Goal: Transaction & Acquisition: Purchase product/service

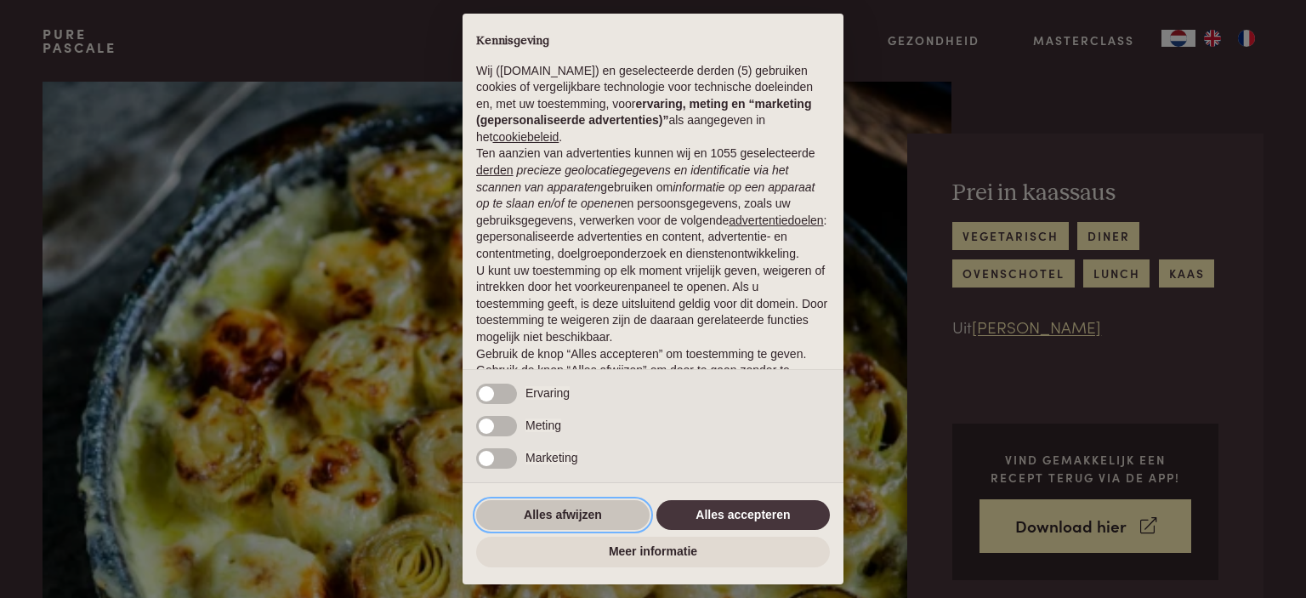
click at [560, 525] on button "Alles afwijzen" at bounding box center [562, 515] width 173 height 31
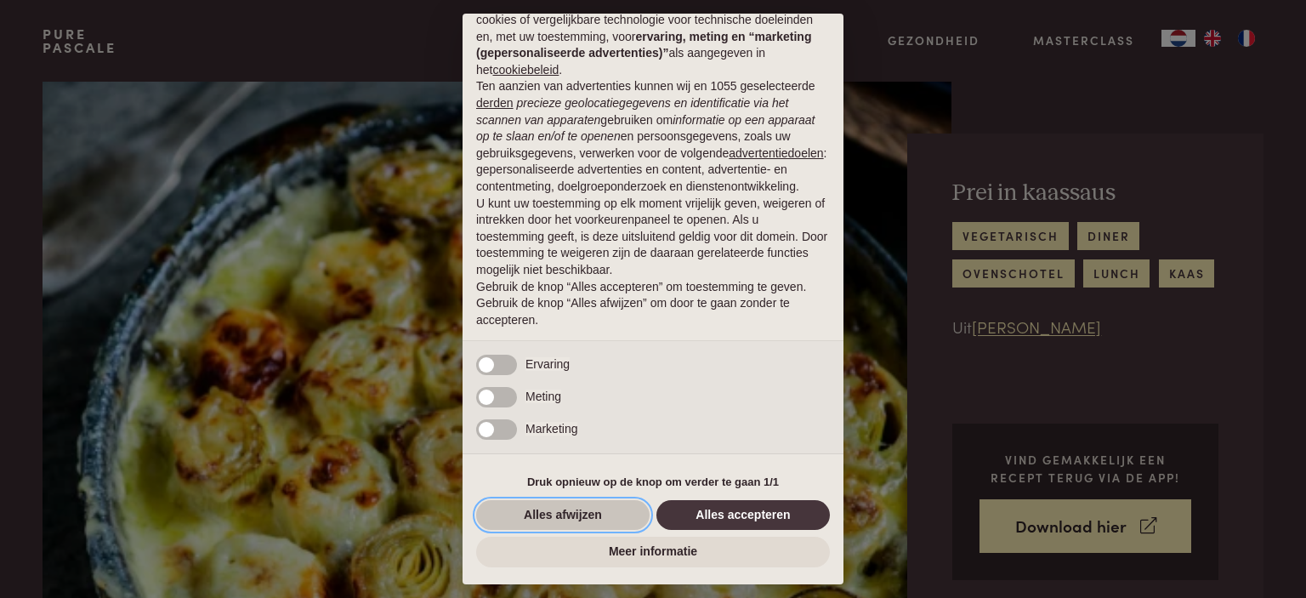
click at [554, 509] on button "Alles afwijzen" at bounding box center [562, 515] width 173 height 31
click at [554, 509] on img at bounding box center [497, 355] width 909 height 546
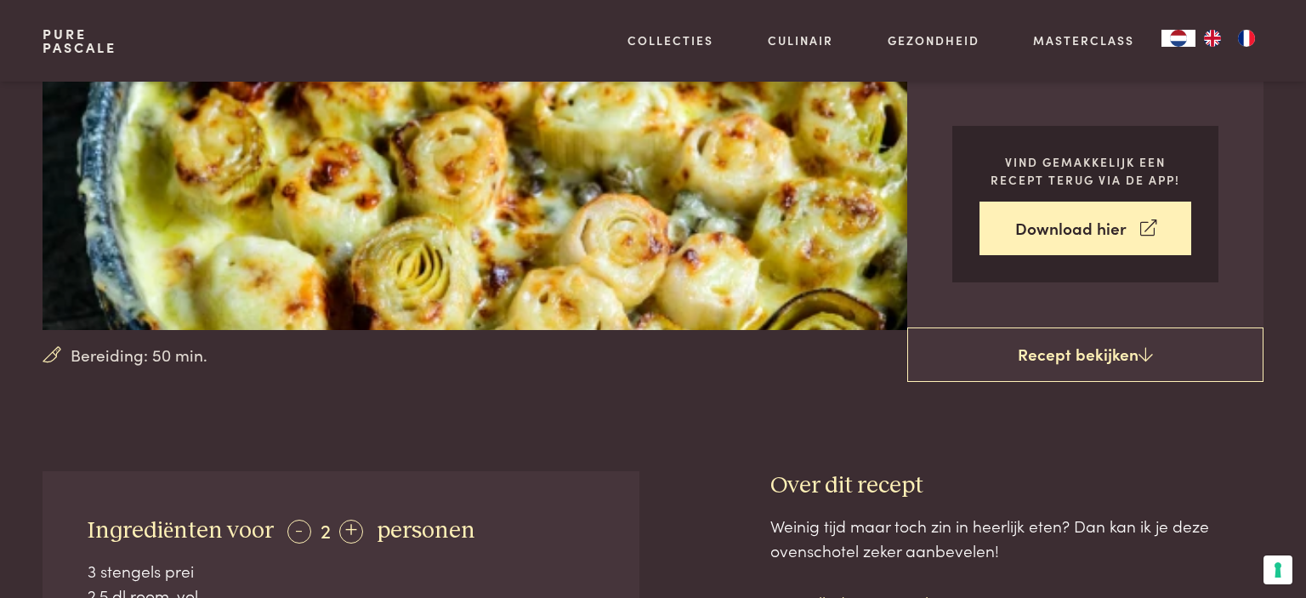
scroll to position [291, 0]
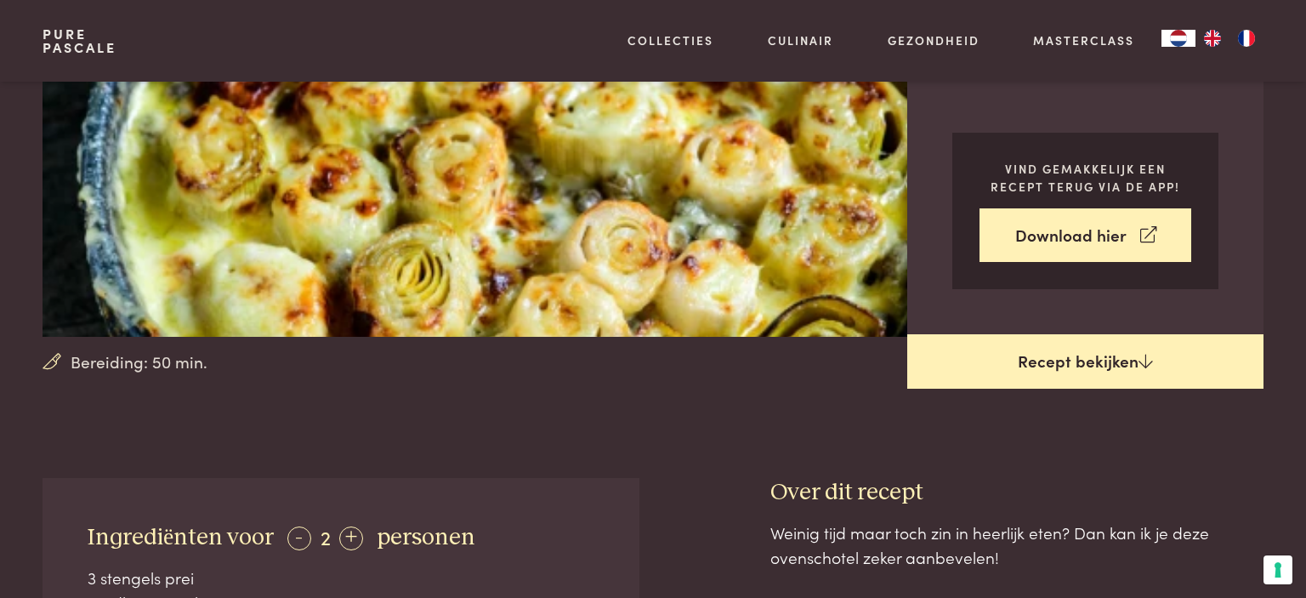
click at [1115, 346] on link "Recept bekijken" at bounding box center [1085, 361] width 356 height 54
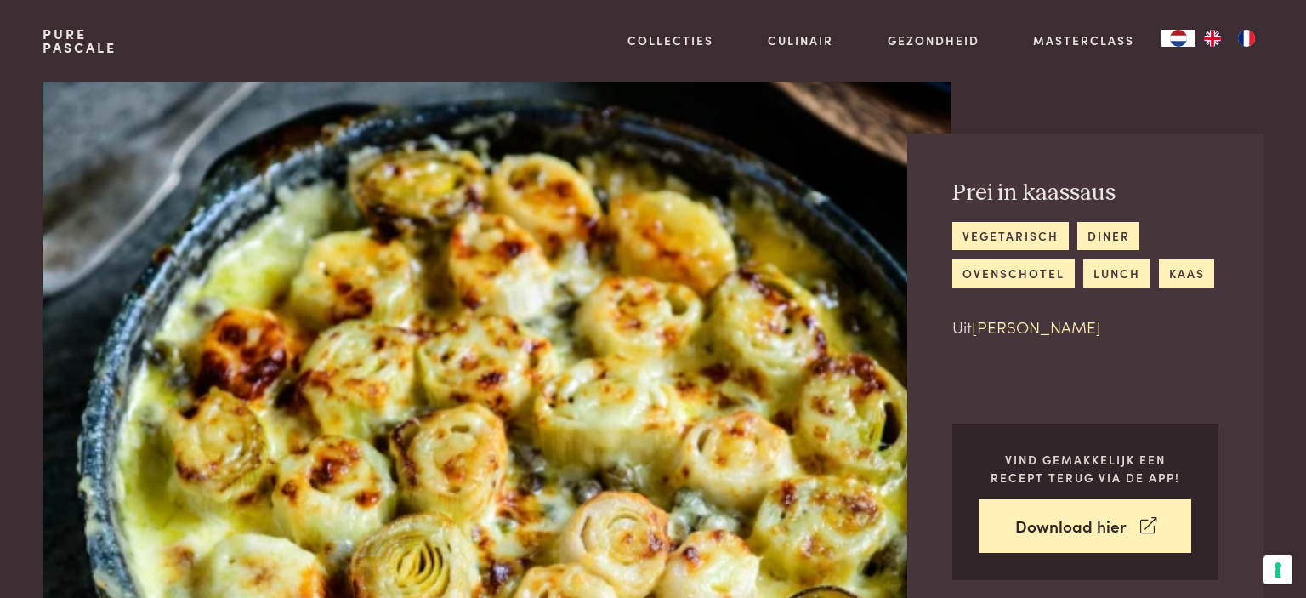
click at [1035, 327] on link "[PERSON_NAME]" at bounding box center [1036, 326] width 129 height 23
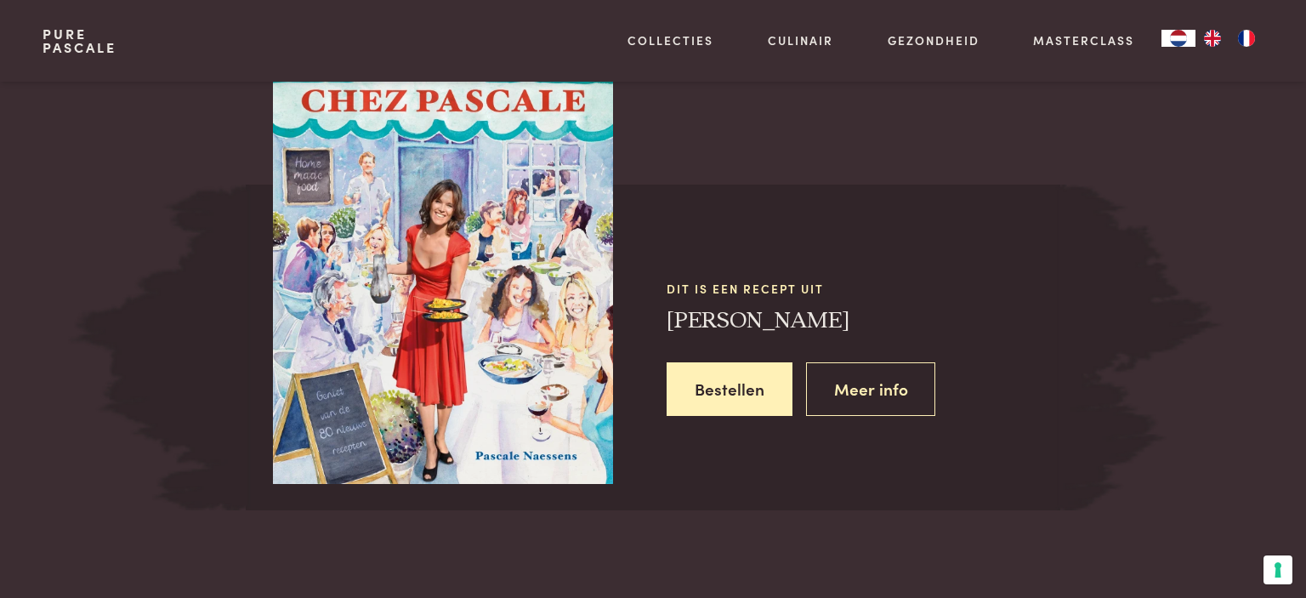
scroll to position [1527, 0]
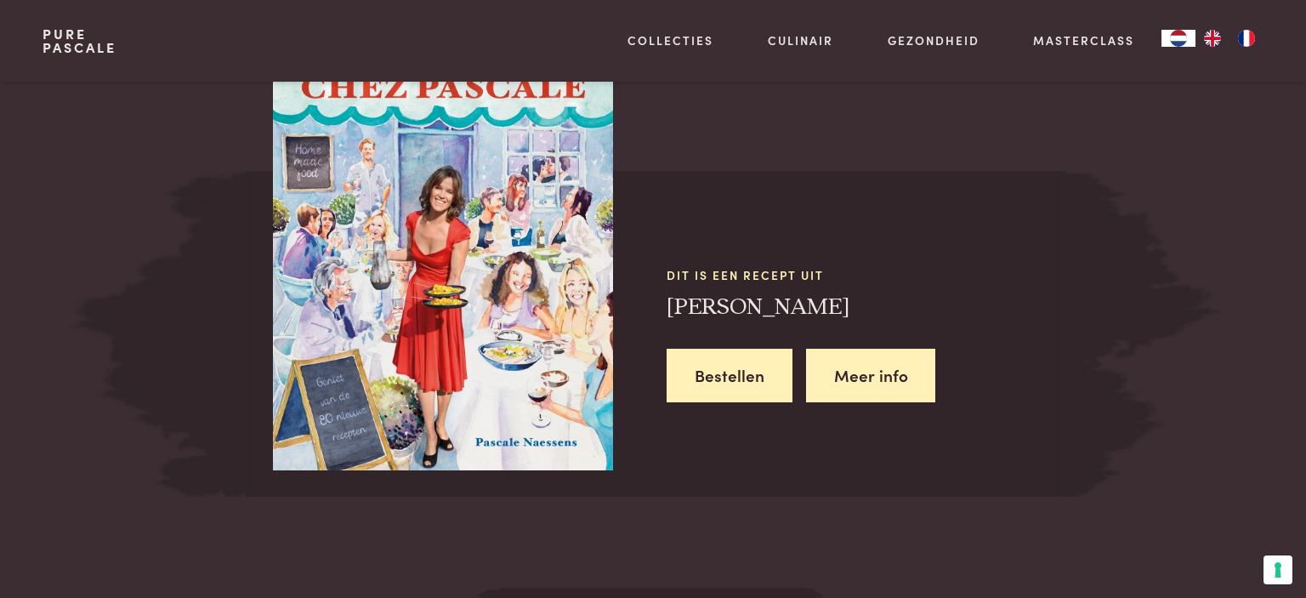
click at [870, 384] on link "Meer info" at bounding box center [871, 376] width 130 height 54
